Goal: Transaction & Acquisition: Purchase product/service

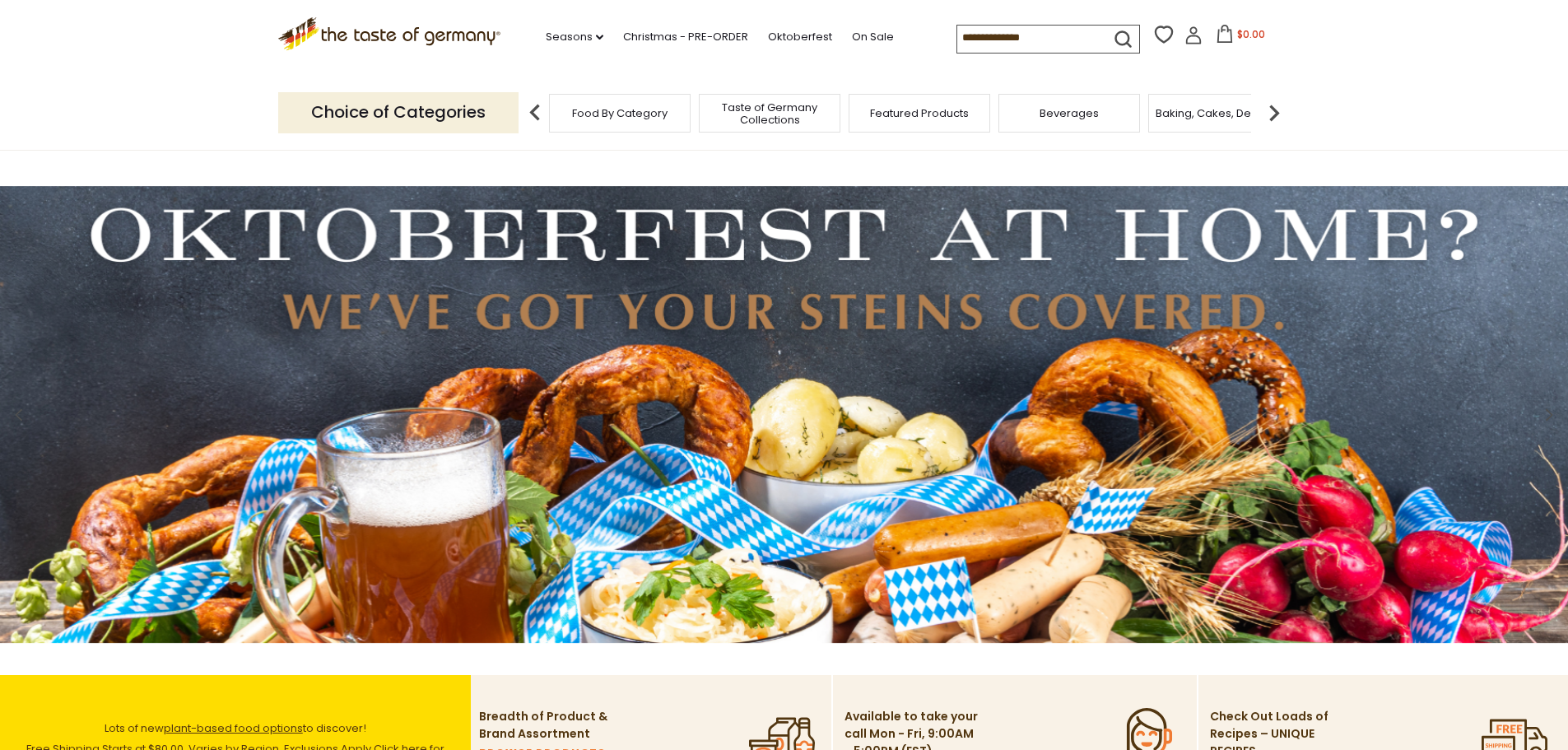
click at [1110, 121] on div "Beverages" at bounding box center [1069, 114] width 142 height 39
click at [1089, 117] on span "Beverages" at bounding box center [1069, 113] width 60 height 13
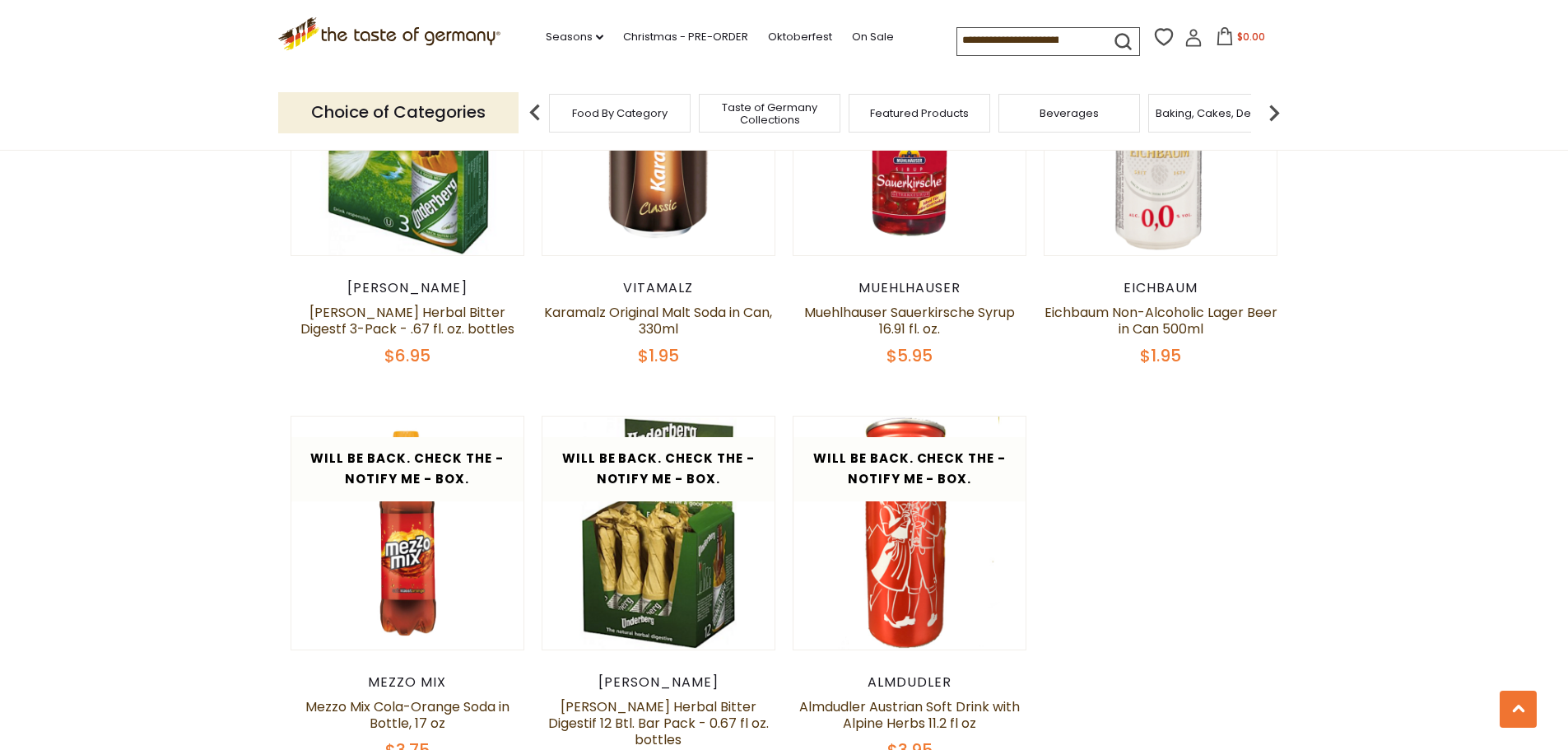
scroll to position [2882, 0]
